Goal: Check status: Check status

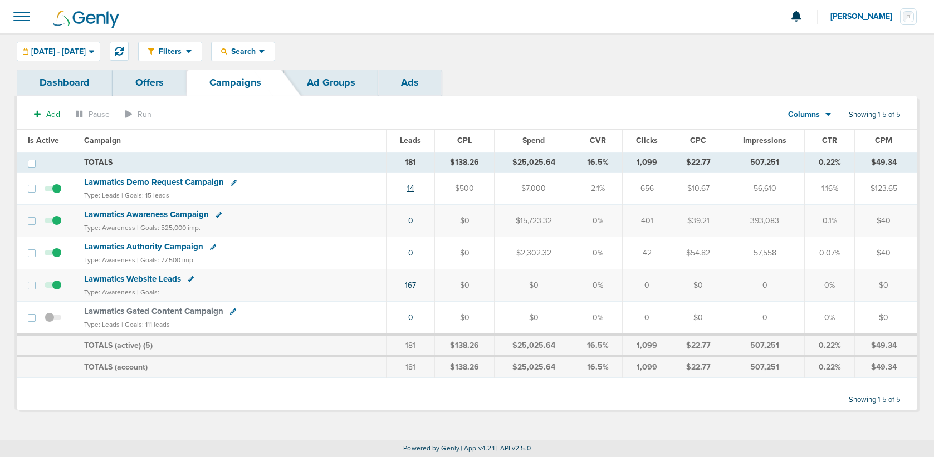
click at [413, 187] on link "14" at bounding box center [410, 188] width 7 height 9
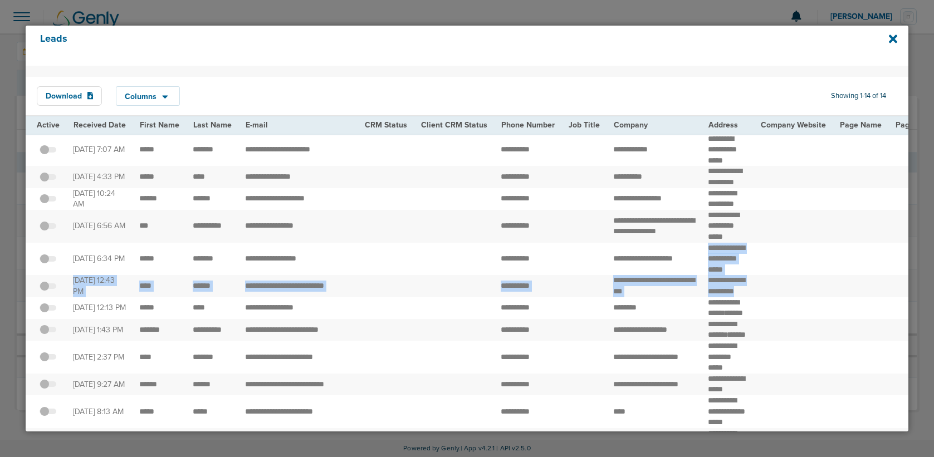
drag, startPoint x: 793, startPoint y: 319, endPoint x: 675, endPoint y: 309, distance: 118.5
click at [790, 297] on td at bounding box center [793, 286] width 79 height 22
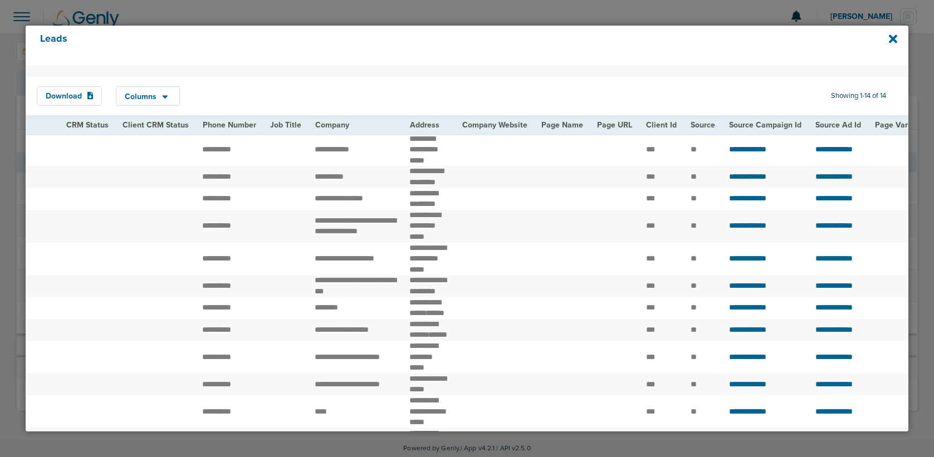
scroll to position [0, 276]
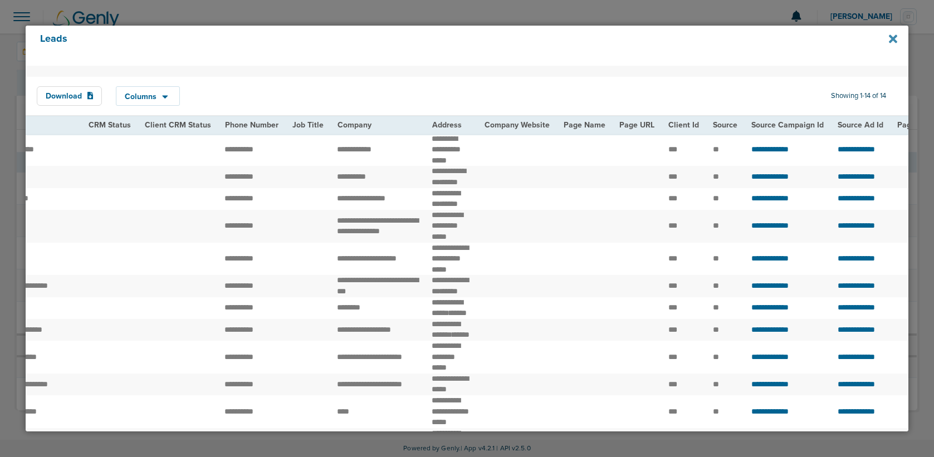
click at [892, 38] on icon at bounding box center [893, 39] width 8 height 8
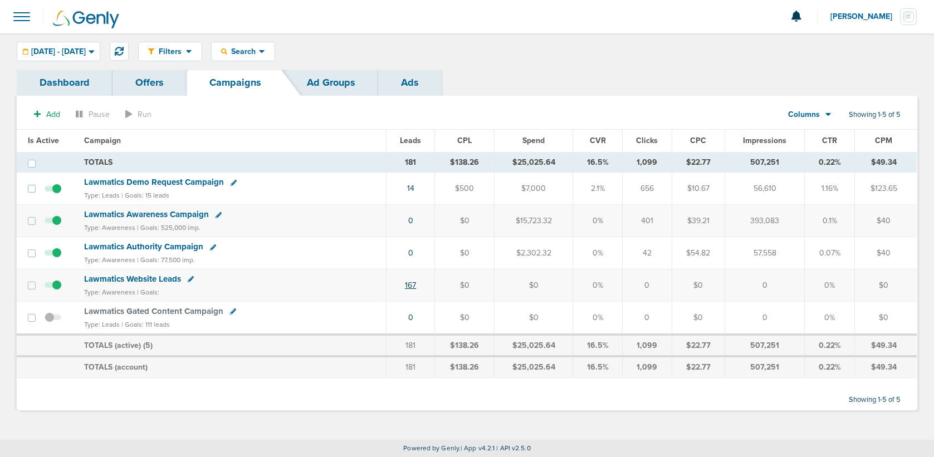
click at [412, 286] on link "167" at bounding box center [410, 285] width 11 height 9
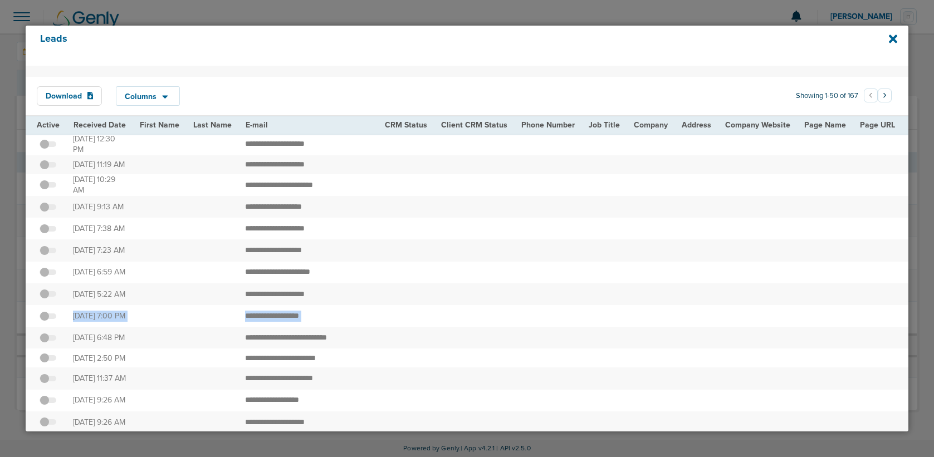
drag, startPoint x: 665, startPoint y: 314, endPoint x: 464, endPoint y: 302, distance: 200.8
click at [786, 231] on td at bounding box center [757, 229] width 79 height 22
drag, startPoint x: 848, startPoint y: 218, endPoint x: 710, endPoint y: 217, distance: 137.6
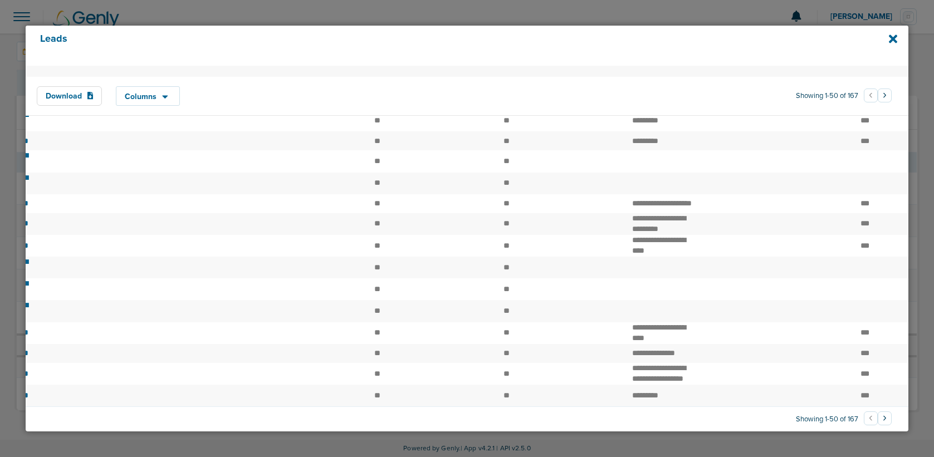
scroll to position [844, 0]
click at [892, 38] on icon at bounding box center [893, 39] width 8 height 8
